Goal: Information Seeking & Learning: Check status

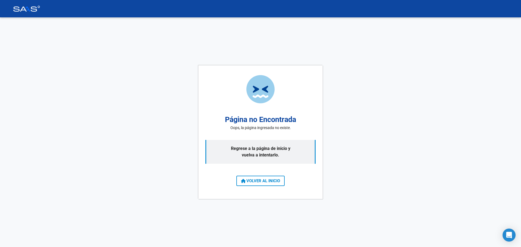
click at [261, 181] on span "VOLVER AL INICIO" at bounding box center [260, 181] width 39 height 5
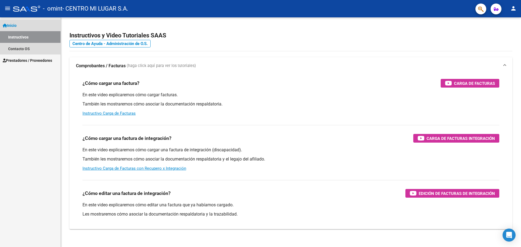
click at [42, 37] on link "Instructivos" at bounding box center [30, 37] width 61 height 12
click at [17, 25] on span "Inicio" at bounding box center [10, 26] width 14 height 6
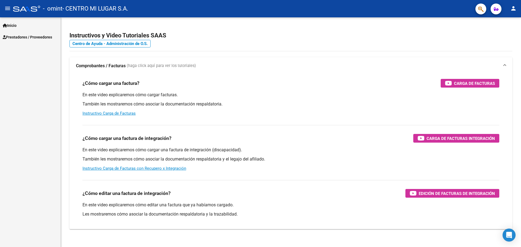
click at [27, 26] on link "Inicio" at bounding box center [30, 26] width 61 height 12
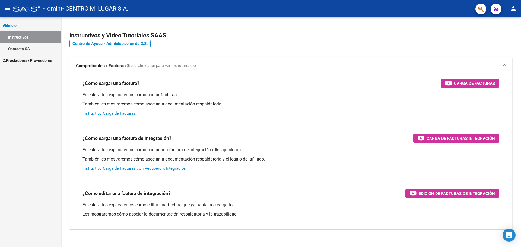
click at [24, 60] on span "Prestadores / Proveedores" at bounding box center [27, 61] width 49 height 6
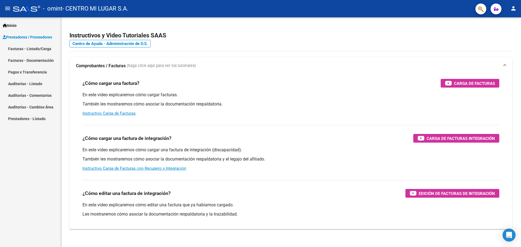
click at [17, 61] on link "Facturas - Documentación" at bounding box center [30, 61] width 61 height 12
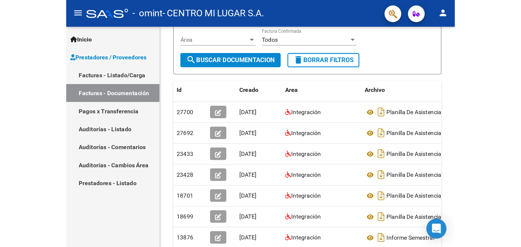
scroll to position [51, 0]
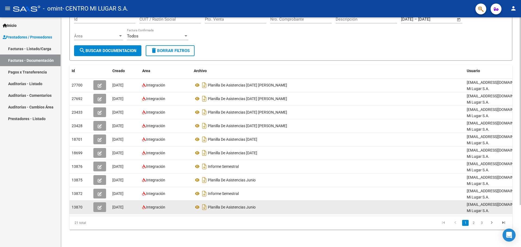
click at [410, 206] on div "Planilla De Asistencias Junio" at bounding box center [328, 207] width 269 height 9
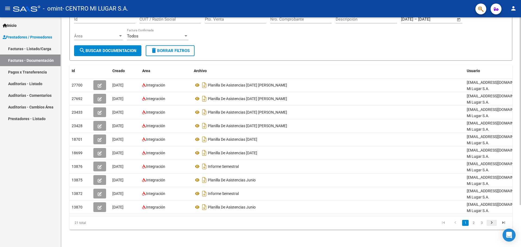
click at [493, 223] on icon "go to next page" at bounding box center [491, 223] width 7 height 7
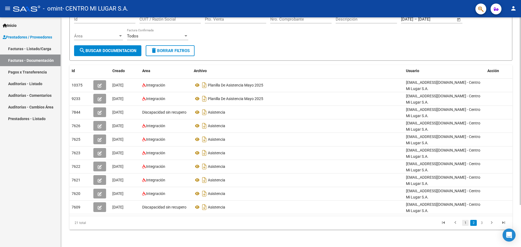
click at [465, 223] on link "1" at bounding box center [465, 223] width 7 height 6
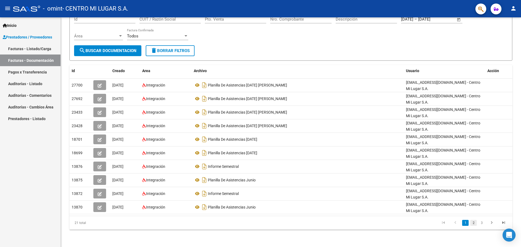
click at [476, 222] on link "2" at bounding box center [473, 223] width 7 height 6
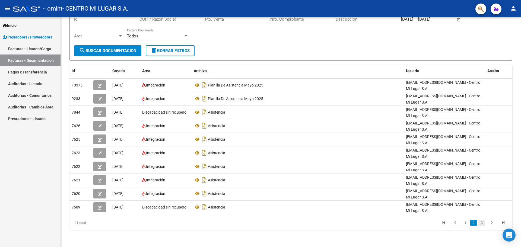
click at [481, 224] on link "3" at bounding box center [481, 223] width 7 height 6
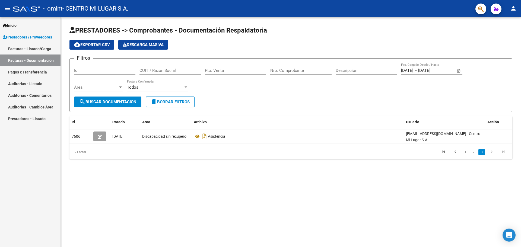
scroll to position [0, 0]
click at [463, 150] on link "1" at bounding box center [465, 152] width 7 height 6
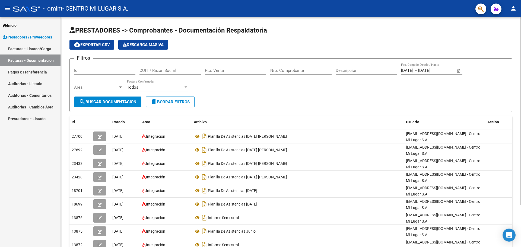
click at [292, 71] on input "Nro. Comprobante" at bounding box center [300, 70] width 61 height 5
click at [297, 70] on input "Nro. Comprobante" at bounding box center [300, 70] width 61 height 5
click at [109, 101] on span "search Buscar Documentacion" at bounding box center [108, 102] width 58 height 5
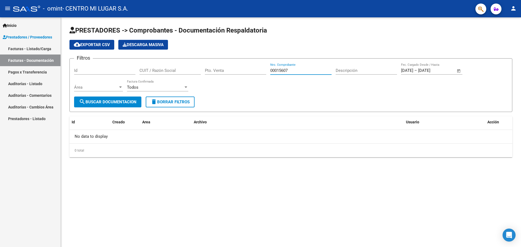
click at [305, 72] on input "00015607" at bounding box center [300, 70] width 61 height 5
click at [288, 69] on input "00015" at bounding box center [300, 70] width 61 height 5
type input "00015745"
click at [84, 105] on mat-icon "search" at bounding box center [82, 101] width 7 height 7
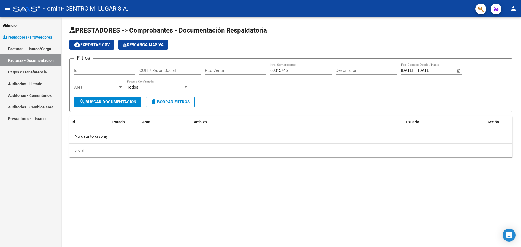
click at [512, 10] on mat-icon "person" at bounding box center [513, 8] width 7 height 7
click at [505, 37] on button "exit_to_app Salir" at bounding box center [502, 35] width 33 height 13
